Goal: Connect with others: Connect with others

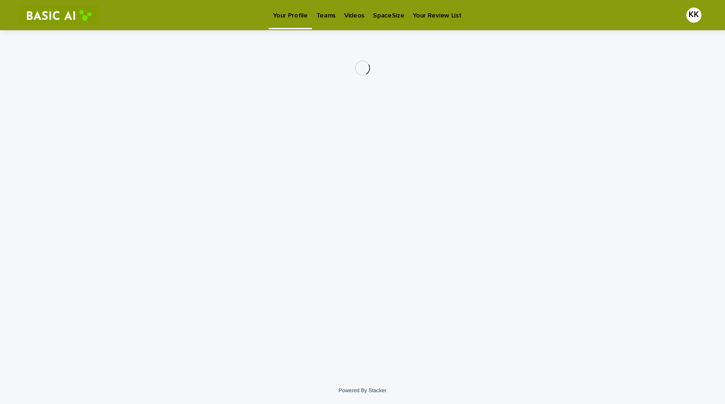
click at [420, 17] on p "Your Review List" at bounding box center [437, 10] width 49 height 20
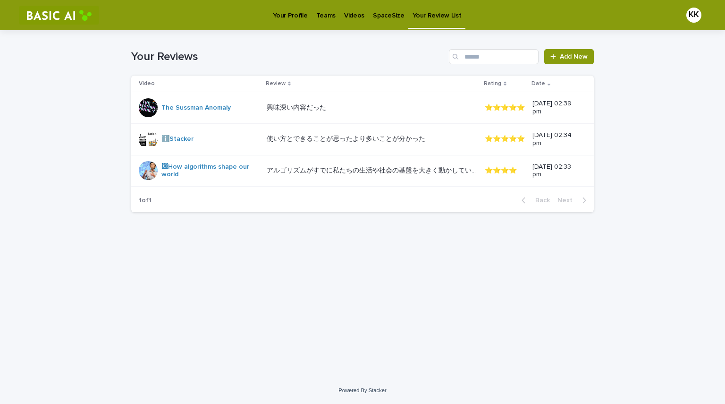
click at [326, 18] on p "Teams" at bounding box center [325, 10] width 19 height 20
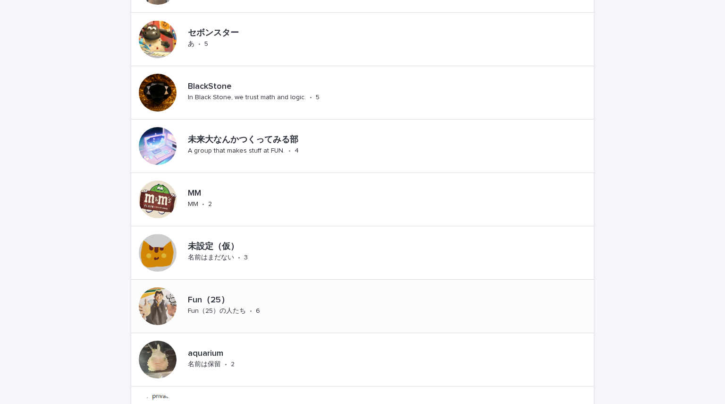
scroll to position [791, 0]
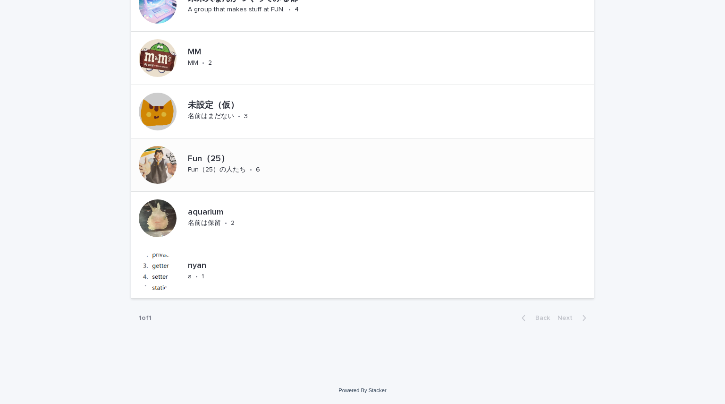
click at [206, 156] on p "Fun（25）" at bounding box center [245, 159] width 114 height 10
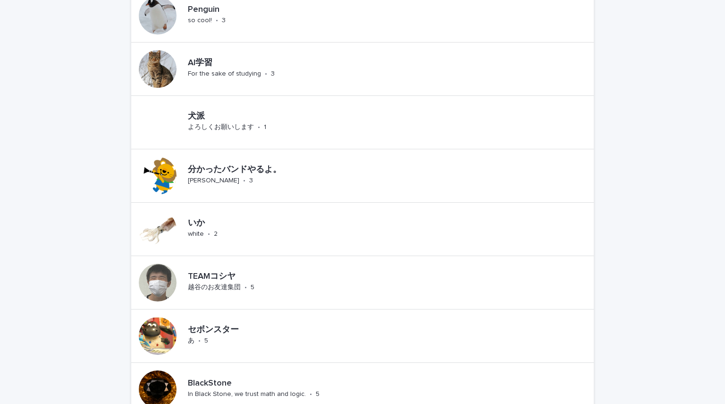
scroll to position [361, 0]
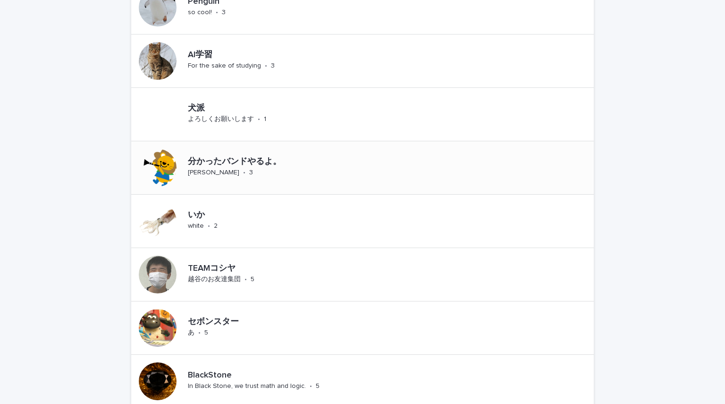
click at [302, 161] on p "分かったバンドやるよ。" at bounding box center [267, 162] width 159 height 10
